Goal: Information Seeking & Learning: Learn about a topic

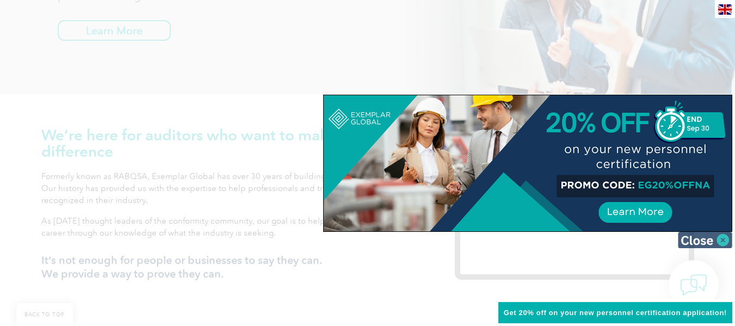
scroll to position [270, 0]
click at [721, 240] on img at bounding box center [705, 240] width 54 height 16
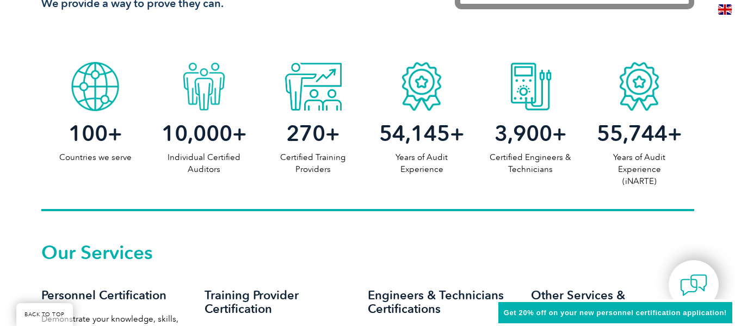
scroll to position [0, 0]
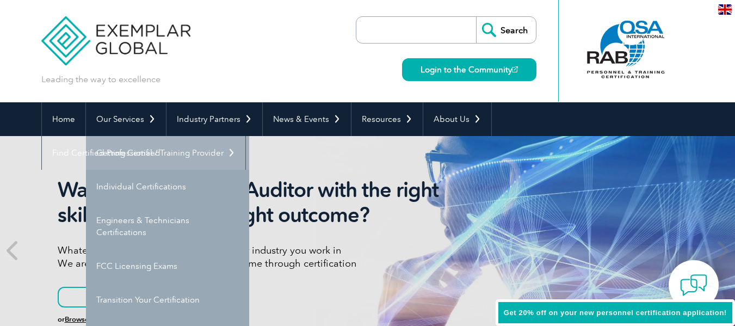
click at [139, 153] on link "Getting Certified" at bounding box center [167, 153] width 163 height 34
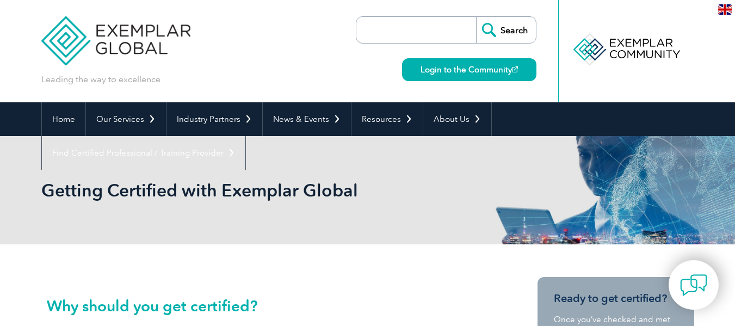
drag, startPoint x: 739, startPoint y: 41, endPoint x: 713, endPoint y: 35, distance: 25.6
click at [414, 32] on input "search" at bounding box center [419, 30] width 114 height 26
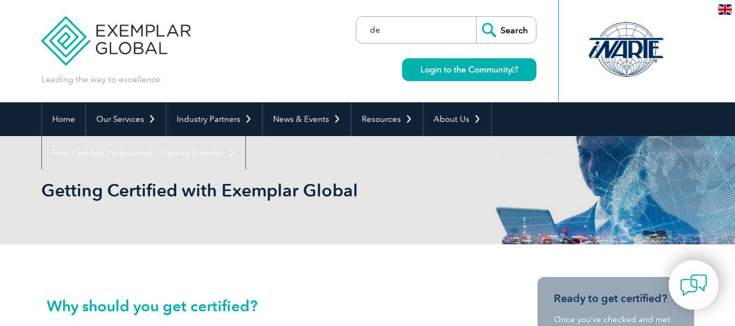
type input "d"
drag, startPoint x: 414, startPoint y: 32, endPoint x: 364, endPoint y: 35, distance: 50.1
click at [364, 35] on input "d" at bounding box center [419, 30] width 114 height 26
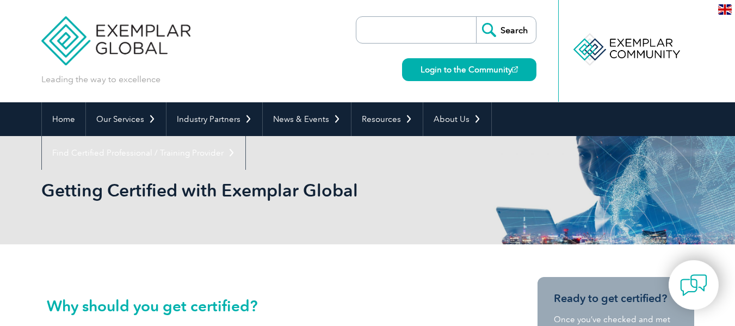
click at [384, 31] on input "search" at bounding box center [419, 30] width 114 height 26
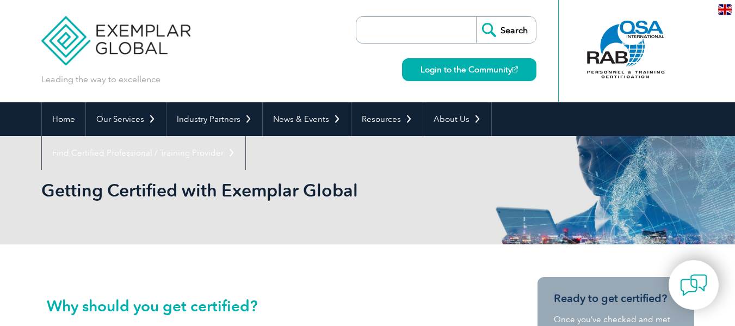
click at [384, 31] on input "search" at bounding box center [419, 30] width 114 height 26
click at [412, 26] on input "search" at bounding box center [419, 30] width 114 height 26
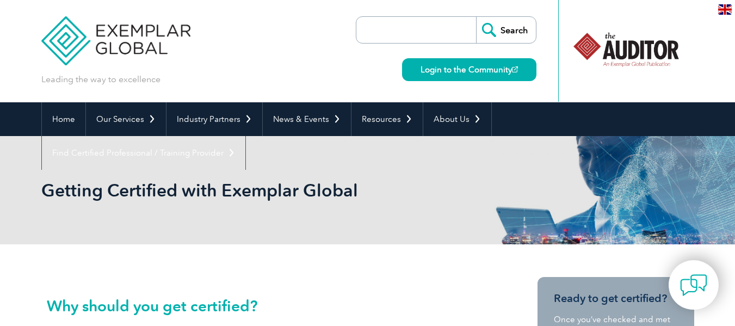
click at [412, 26] on input "search" at bounding box center [419, 30] width 114 height 26
click at [496, 26] on input "Search" at bounding box center [506, 30] width 60 height 26
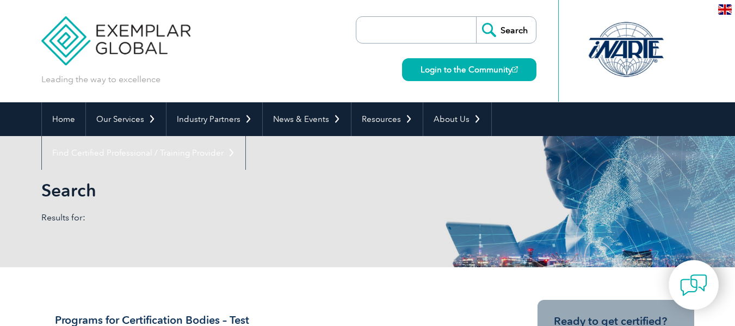
click at [481, 174] on div "Search Results for:" at bounding box center [367, 201] width 653 height 131
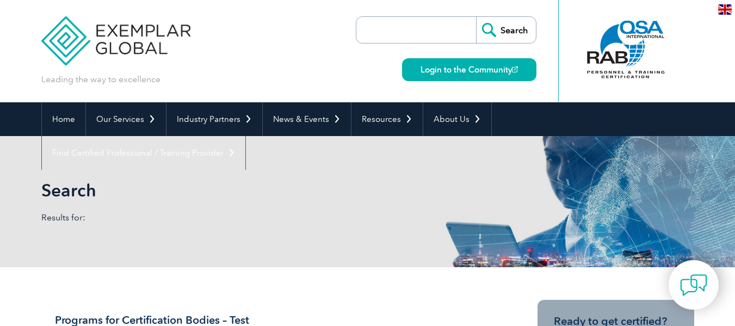
click at [424, 31] on input "search" at bounding box center [419, 30] width 114 height 26
click at [405, 27] on input "search" at bounding box center [419, 30] width 114 height 26
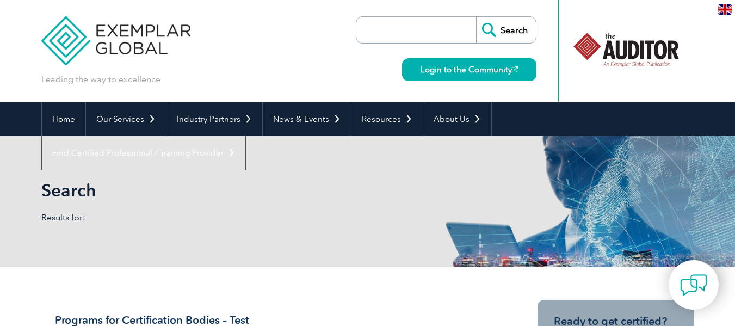
drag, startPoint x: 405, startPoint y: 27, endPoint x: 370, endPoint y: 28, distance: 34.8
click at [370, 28] on input "search" at bounding box center [419, 30] width 114 height 26
drag, startPoint x: 370, startPoint y: 28, endPoint x: 442, endPoint y: 38, distance: 72.4
click at [442, 38] on input "search" at bounding box center [419, 30] width 114 height 26
click at [402, 33] on input "search" at bounding box center [419, 30] width 114 height 26
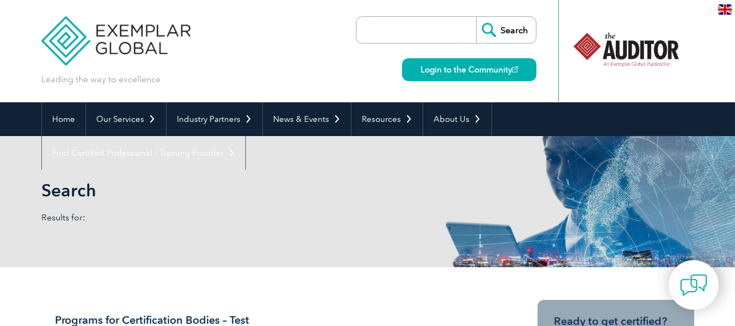
click at [402, 33] on input "search" at bounding box center [419, 30] width 114 height 26
click at [394, 34] on input "search" at bounding box center [419, 30] width 114 height 26
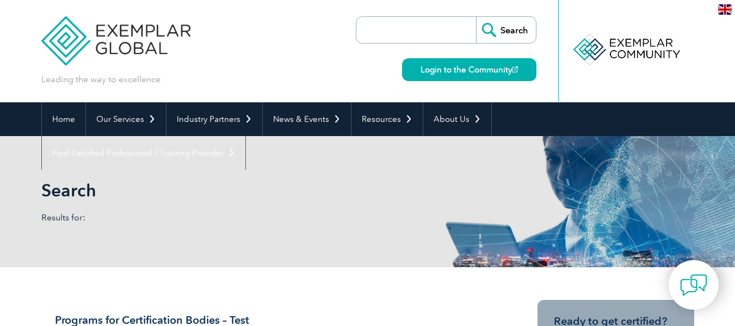
click at [394, 34] on input "search" at bounding box center [419, 30] width 114 height 26
drag, startPoint x: 617, startPoint y: 48, endPoint x: 742, endPoint y: 46, distance: 125.6
click at [734, 46] on html "BACK TO TOP Leading the way to excellence Search" at bounding box center [367, 163] width 735 height 326
click at [623, 46] on div at bounding box center [626, 50] width 108 height 60
